Goal: Task Accomplishment & Management: Use online tool/utility

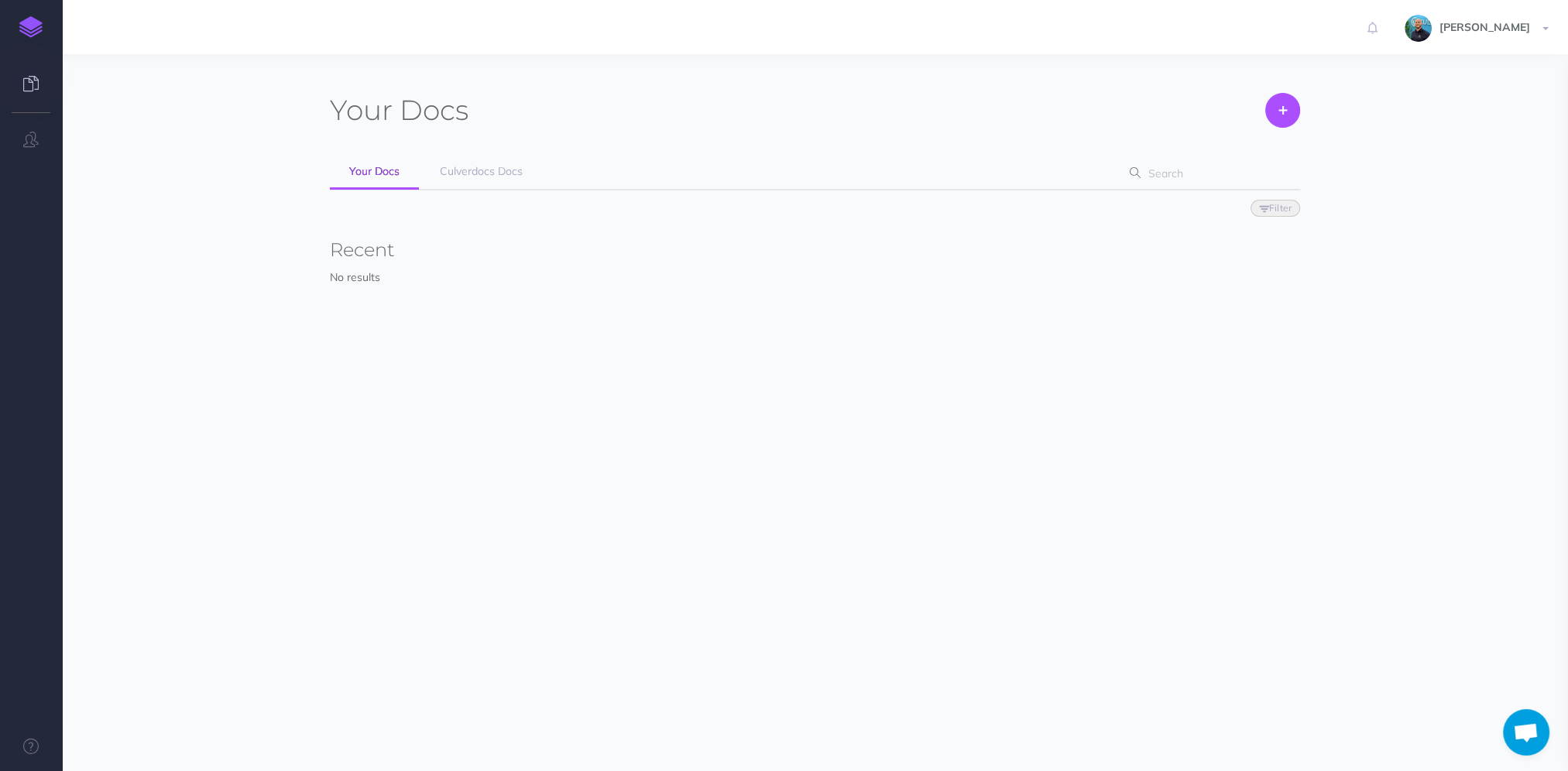
scroll to position [970, 0]
click at [481, 169] on span "Culverdocs Docs" at bounding box center [481, 171] width 83 height 14
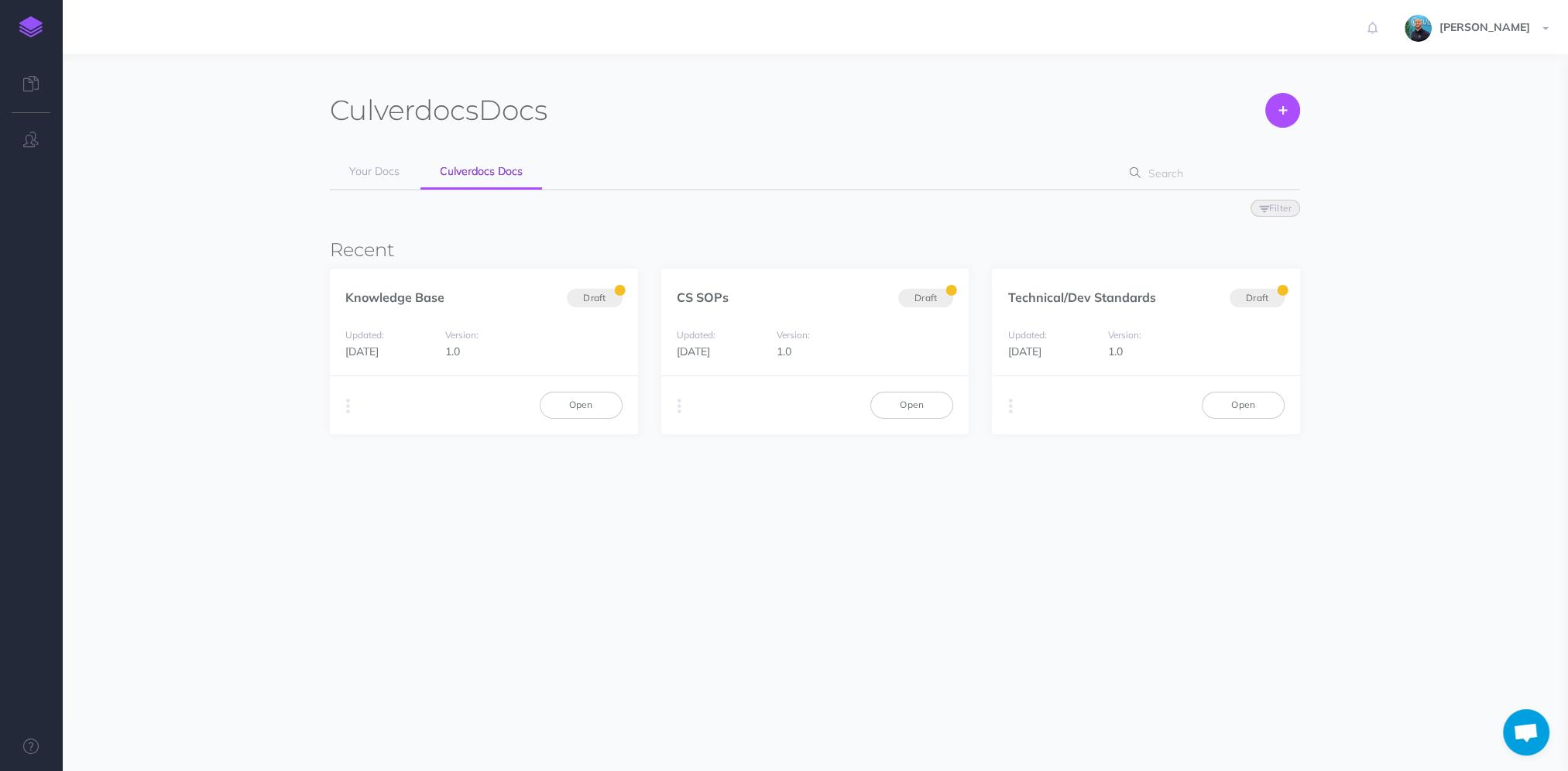
scroll to position [970, 0]
click at [892, 407] on link "Open" at bounding box center [912, 405] width 83 height 27
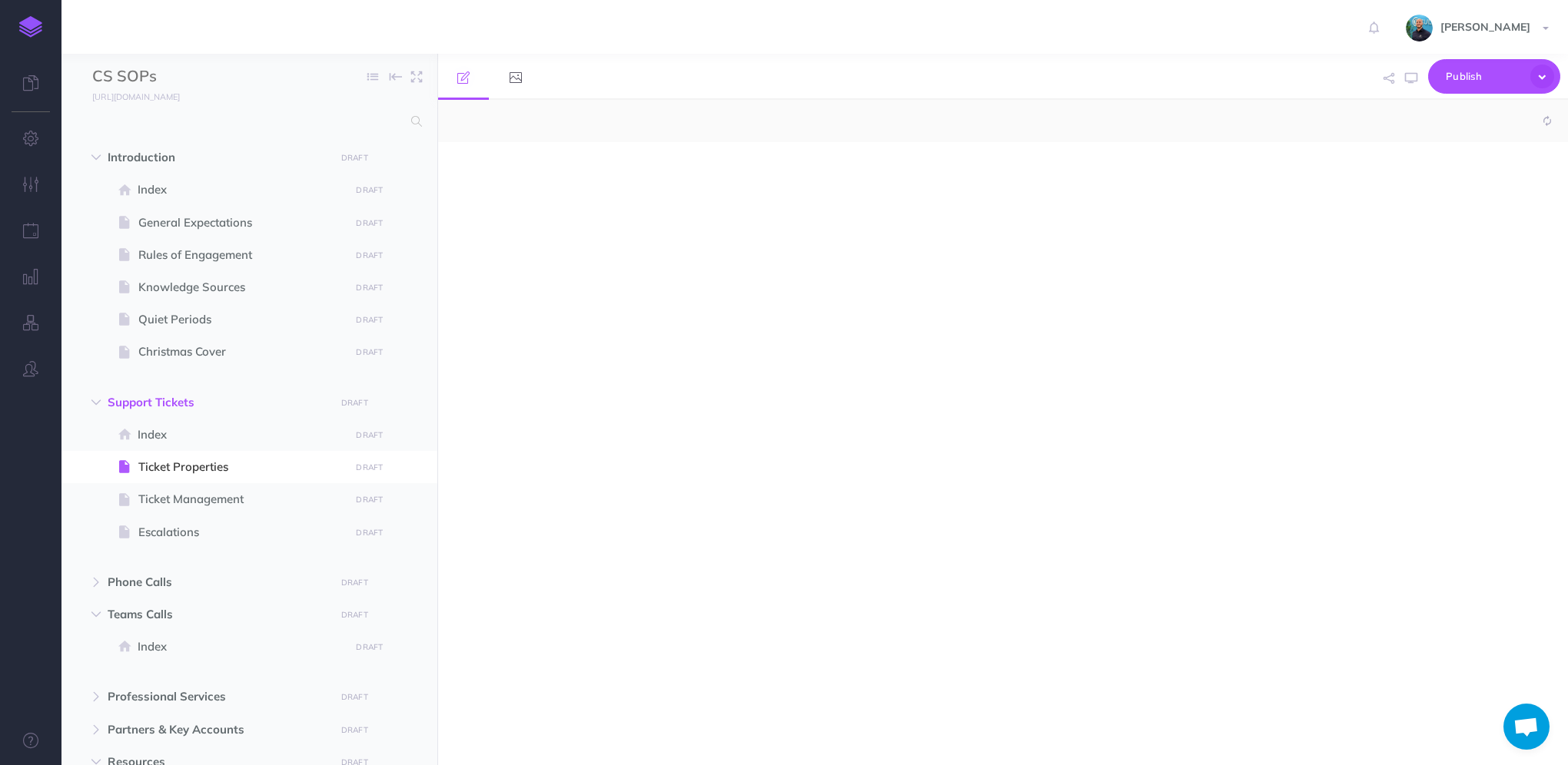
scroll to position [962, 0]
select select "null"
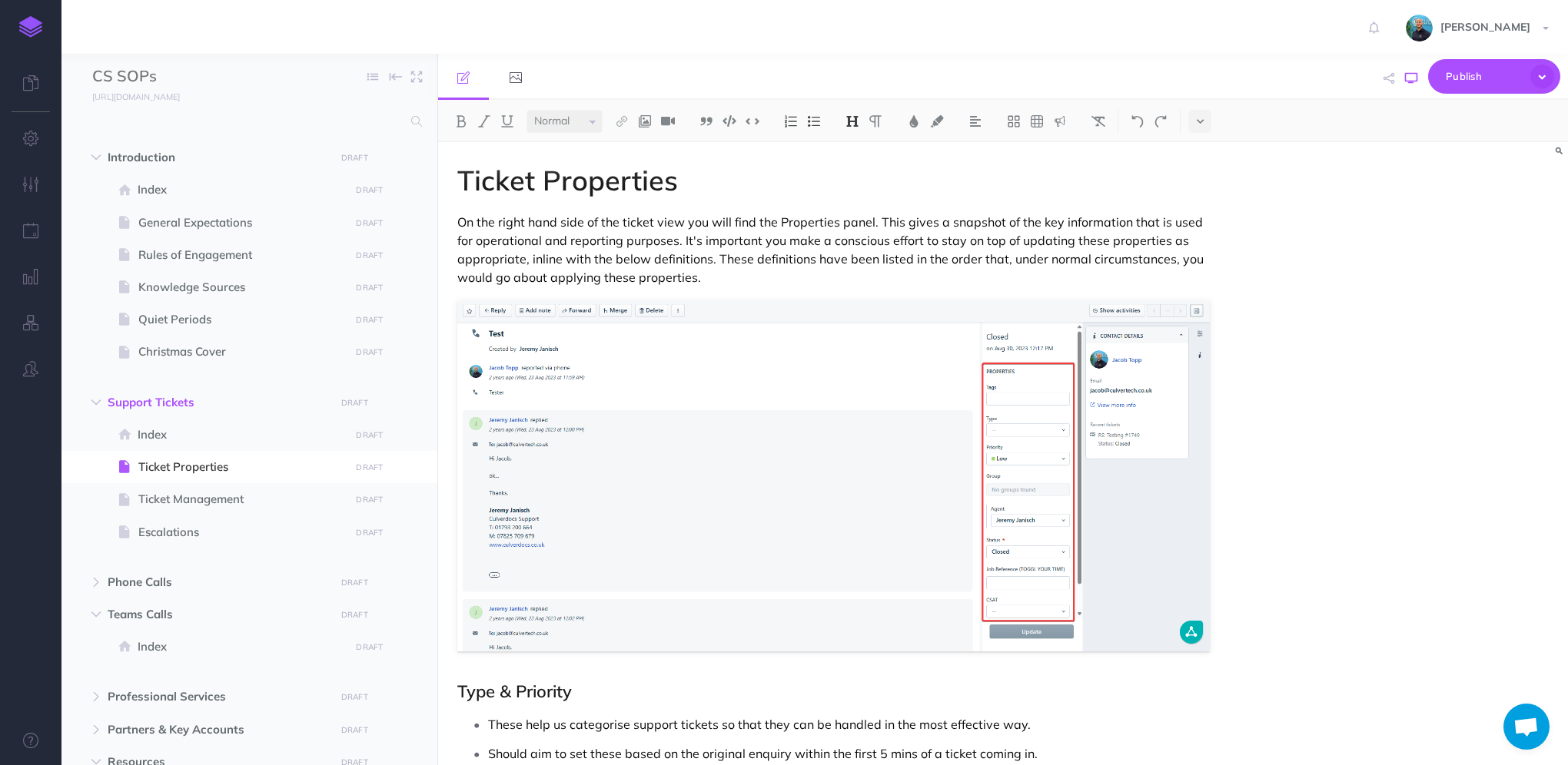
click at [1417, 86] on button "button" at bounding box center [1410, 78] width 20 height 44
